Goal: Information Seeking & Learning: Learn about a topic

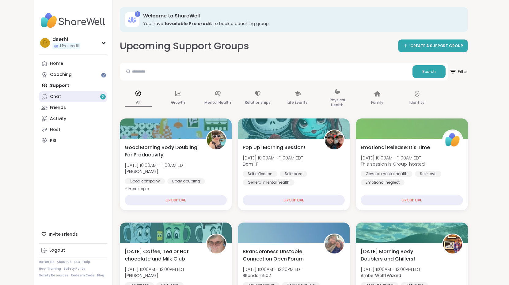
click at [94, 95] on link "Chat 2" at bounding box center [73, 96] width 68 height 11
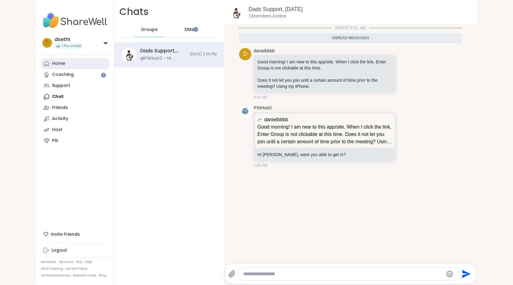
click at [77, 58] on link "Home" at bounding box center [75, 63] width 68 height 11
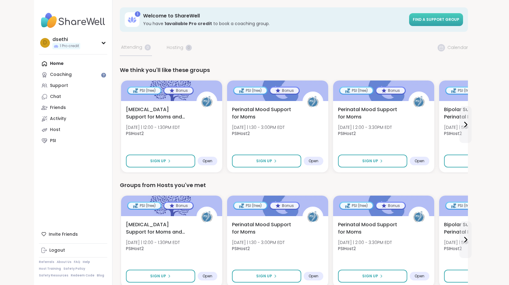
click at [435, 15] on link "Find a support group" at bounding box center [436, 19] width 54 height 13
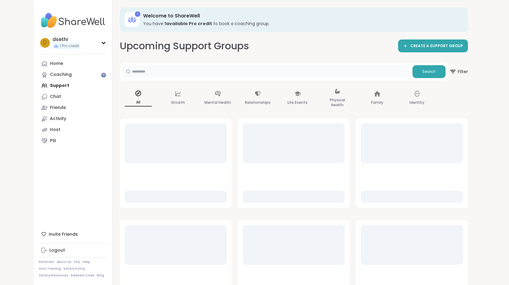
click at [242, 69] on input "text" at bounding box center [266, 71] width 288 height 12
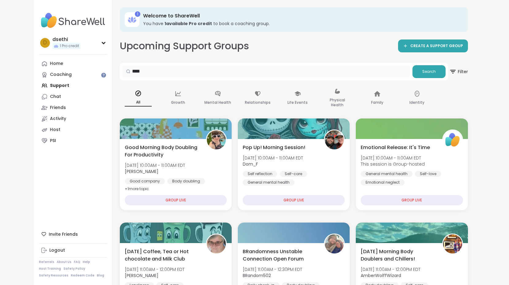
type input "****"
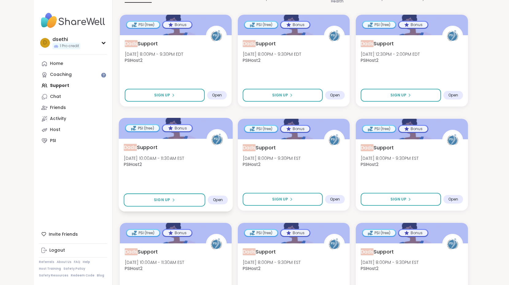
scroll to position [106, 0]
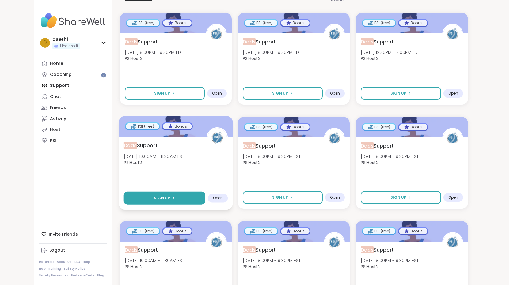
click at [170, 202] on button "Sign Up" at bounding box center [164, 198] width 82 height 13
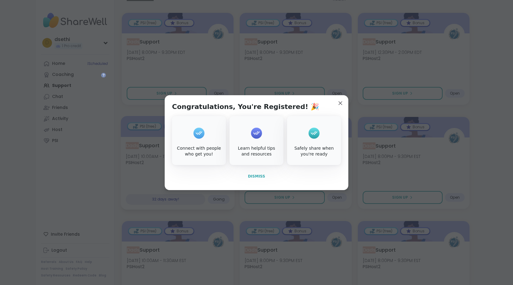
click at [258, 176] on span "Dismiss" at bounding box center [256, 176] width 17 height 4
